Goal: Obtain resource: Obtain resource

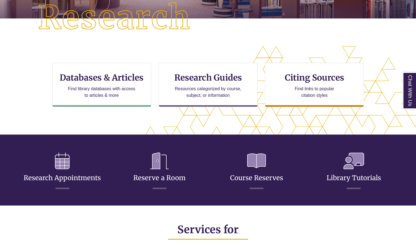
scroll to position [140, 0]
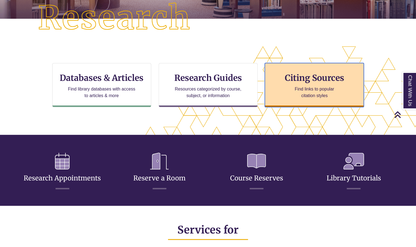
click at [301, 96] on p "Find links to popular citation styles" at bounding box center [314, 92] width 54 height 13
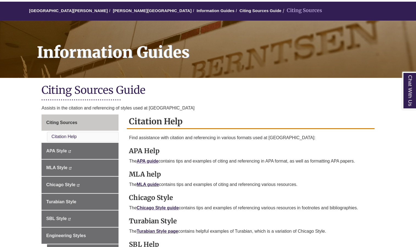
scroll to position [47, 0]
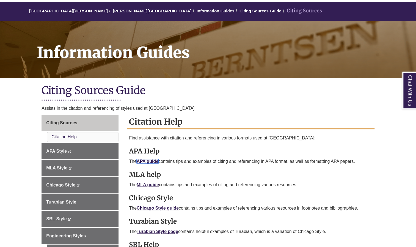
click at [148, 159] on link "APA guide" at bounding box center [148, 161] width 22 height 5
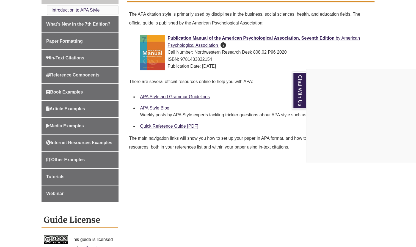
scroll to position [167, 0]
click at [169, 125] on div "Chat With Us" at bounding box center [208, 123] width 416 height 247
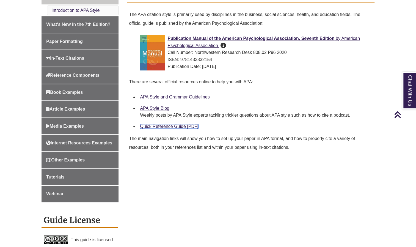
click at [167, 124] on link "Quick Reference Guide [PDF]" at bounding box center [169, 126] width 58 height 5
